Goal: Task Accomplishment & Management: Manage account settings

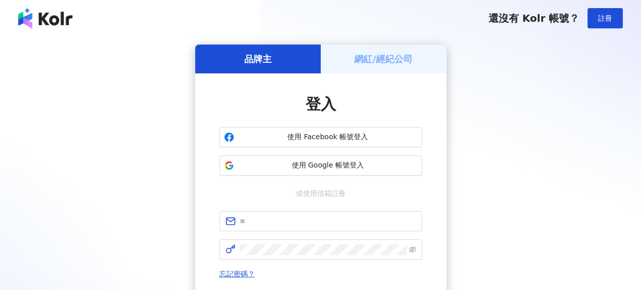
click at [363, 53] on h5 "網紅/經紀公司" at bounding box center [383, 59] width 58 height 13
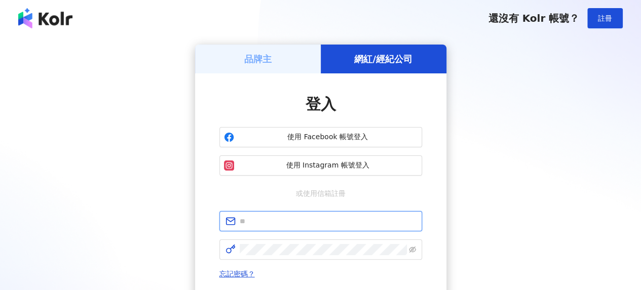
click at [311, 219] on input "text" at bounding box center [328, 221] width 176 height 11
type input "**********"
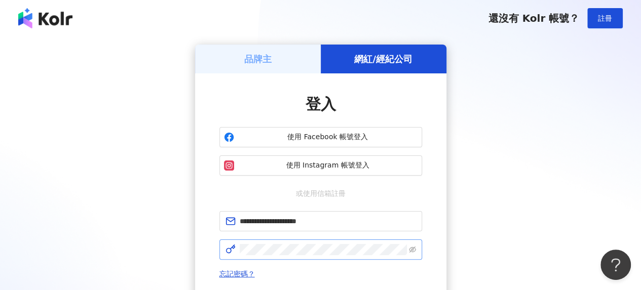
click at [419, 250] on span at bounding box center [321, 250] width 203 height 20
click at [419, 253] on span at bounding box center [321, 250] width 203 height 20
click at [415, 249] on icon "eye-invisible" at bounding box center [412, 250] width 7 height 6
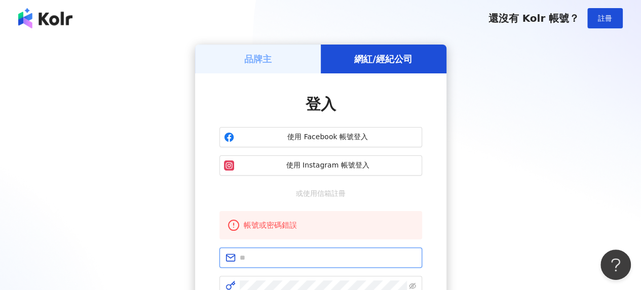
click at [276, 258] on input "text" at bounding box center [328, 257] width 176 height 11
type input "**********"
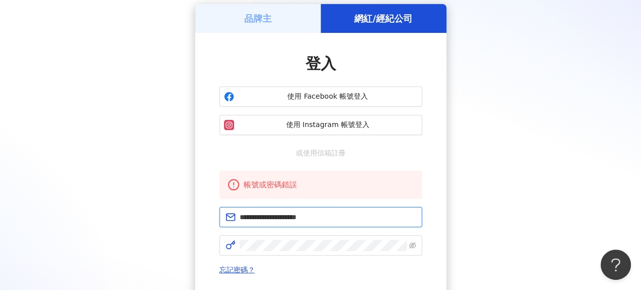
scroll to position [101, 0]
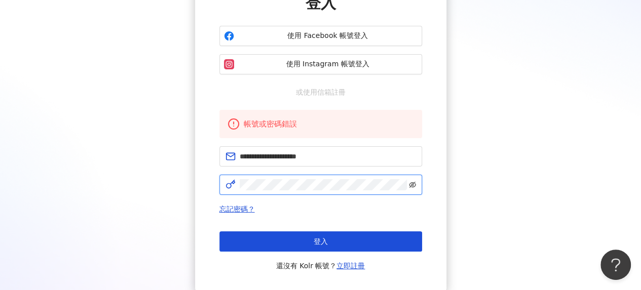
click at [414, 183] on icon "eye-invisible" at bounding box center [412, 184] width 7 height 7
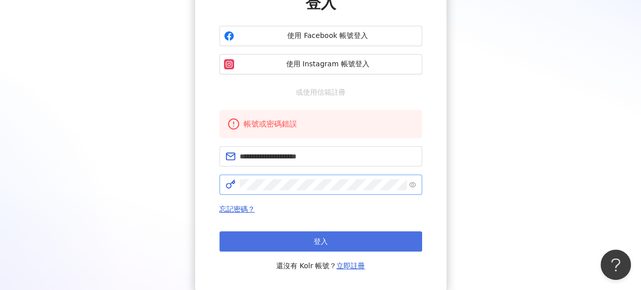
click at [342, 238] on button "登入" at bounding box center [321, 242] width 203 height 20
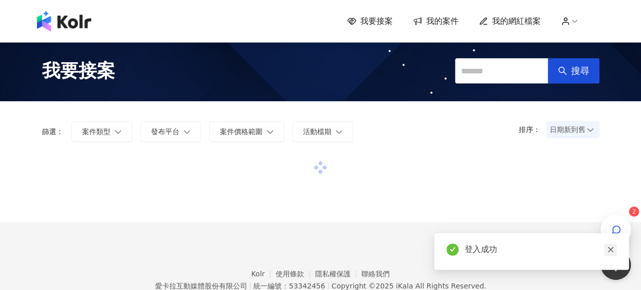
click at [611, 247] on icon "close" at bounding box center [610, 249] width 7 height 7
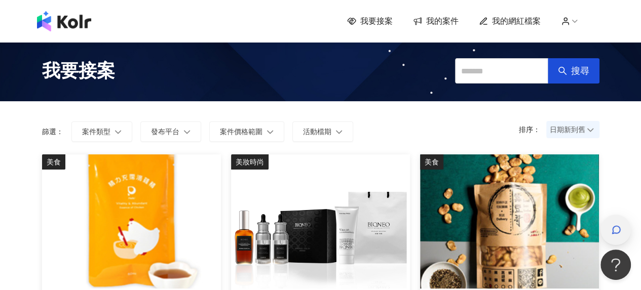
click at [615, 234] on icon "button" at bounding box center [616, 230] width 10 height 10
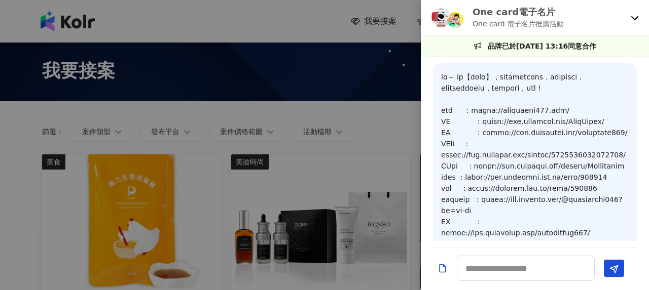
scroll to position [1070, 0]
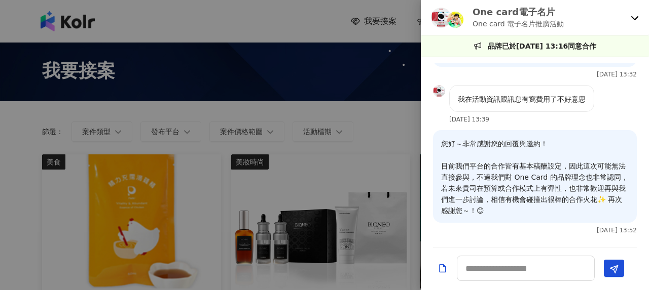
click at [633, 15] on icon at bounding box center [635, 18] width 8 height 8
